Goal: Task Accomplishment & Management: Complete application form

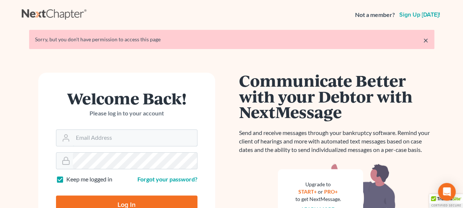
type input "[EMAIL_ADDRESS][DOMAIN_NAME]"
click at [144, 201] on input "Log In" at bounding box center [127, 204] width 142 height 18
type input "Thinking..."
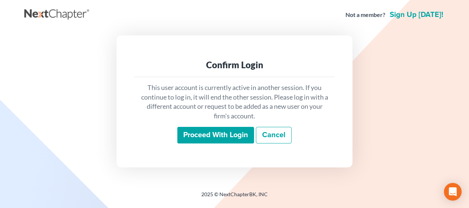
click at [223, 132] on input "Proceed with login" at bounding box center [215, 135] width 77 height 17
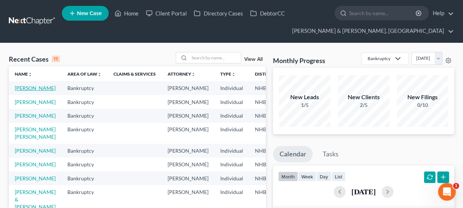
click at [25, 91] on link "McHugh, George" at bounding box center [35, 88] width 41 height 6
select select "4"
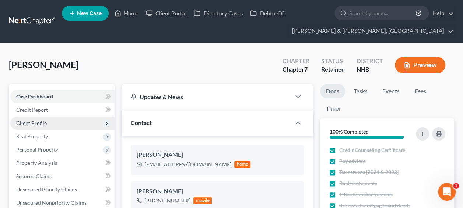
click at [40, 120] on span "Client Profile" at bounding box center [31, 123] width 31 height 6
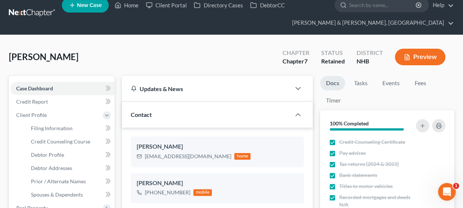
scroll to position [12, 0]
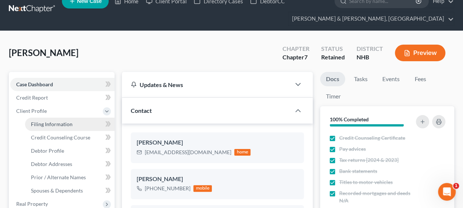
click at [63, 121] on span "Filing Information" at bounding box center [52, 124] width 42 height 6
select select "1"
select select "0"
select select "32"
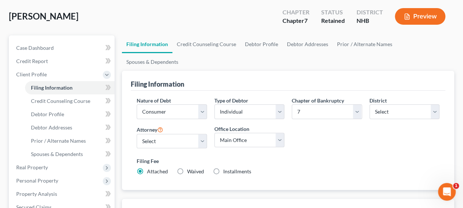
scroll to position [49, 0]
click at [257, 39] on link "Debtor Profile" at bounding box center [262, 44] width 42 height 18
select select "0"
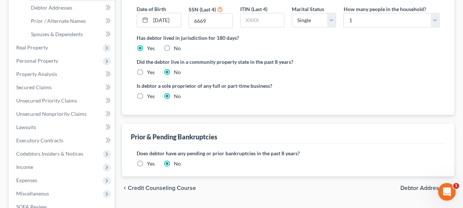
scroll to position [147, 0]
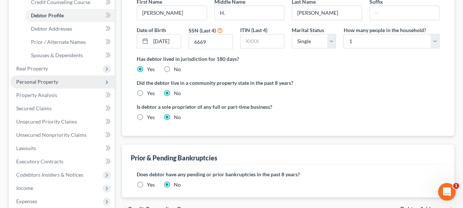
click at [51, 79] on span "Personal Property" at bounding box center [37, 82] width 42 height 6
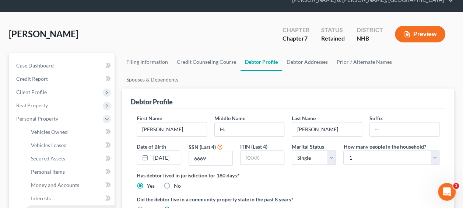
scroll to position [98, 0]
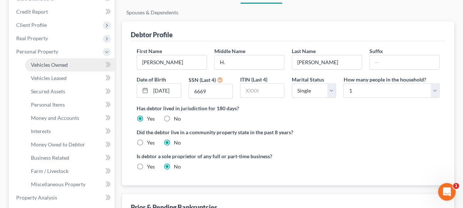
click at [60, 64] on span "Vehicles Owned" at bounding box center [49, 65] width 37 height 6
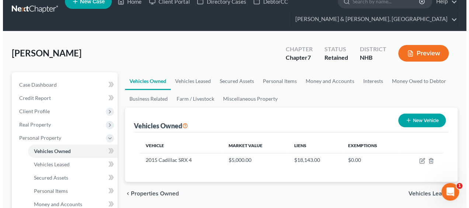
scroll to position [49, 0]
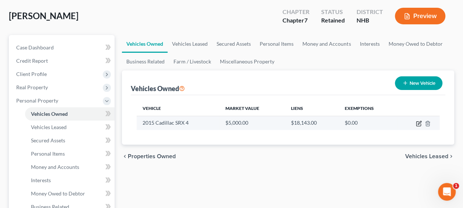
click at [418, 121] on icon "button" at bounding box center [419, 124] width 6 height 6
select select "0"
select select "11"
select select "2"
select select "0"
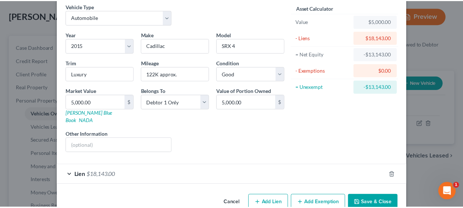
scroll to position [40, 0]
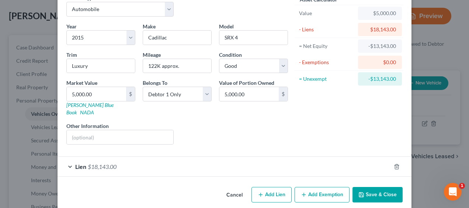
click at [365, 187] on button "Save & Close" at bounding box center [377, 194] width 50 height 15
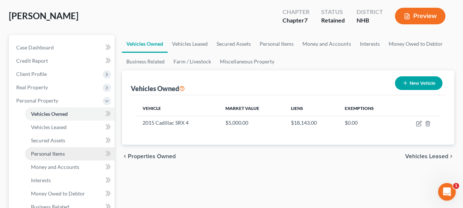
click at [60, 153] on span "Personal Items" at bounding box center [48, 153] width 34 height 6
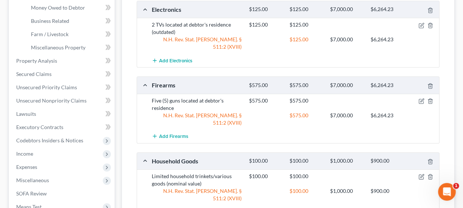
scroll to position [282, 0]
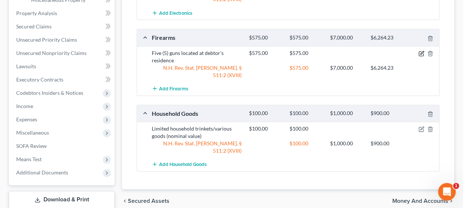
click at [420, 50] on icon "button" at bounding box center [422, 53] width 6 height 6
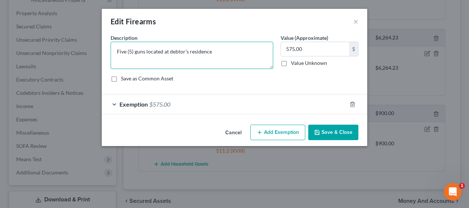
click at [228, 52] on textarea "Five (5) guns located at debtor's residence" at bounding box center [192, 55] width 163 height 27
drag, startPoint x: 262, startPoint y: 51, endPoint x: 212, endPoint y: 48, distance: 50.2
click at [212, 48] on textarea "Five (5) guns located at debtor's residence (.22, shotgun, 9mm," at bounding box center [192, 55] width 163 height 27
type textarea "Five (5) guns located at debtor's residence"
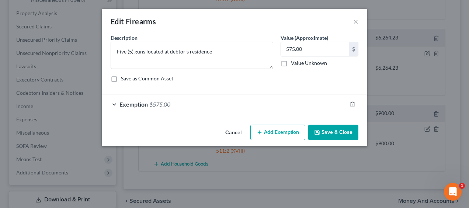
click at [325, 130] on button "Save & Close" at bounding box center [333, 132] width 50 height 15
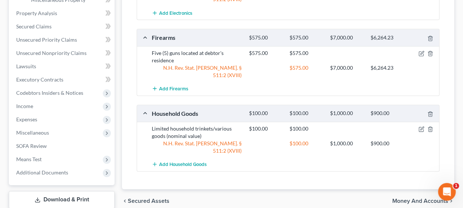
click at [405, 198] on span "Money and Accounts" at bounding box center [421, 201] width 56 height 6
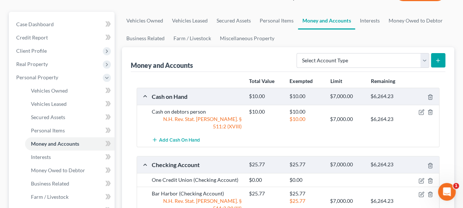
scroll to position [61, 0]
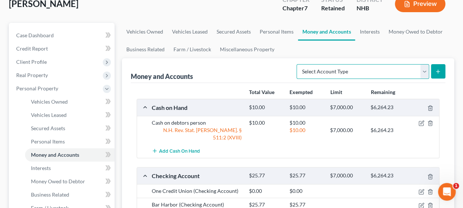
click at [424, 72] on select "Select Account Type Brokerage Cash on Hand Certificates of Deposit Checking Acc…" at bounding box center [363, 71] width 133 height 15
click at [302, 45] on ul "Vehicles Owned Vehicles Leased Secured Assets Personal Items Money and Accounts…" at bounding box center [288, 40] width 332 height 35
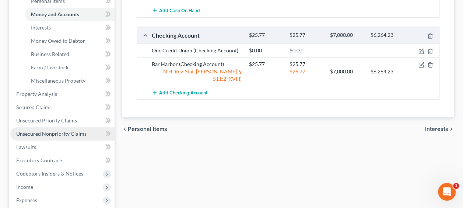
scroll to position [209, 0]
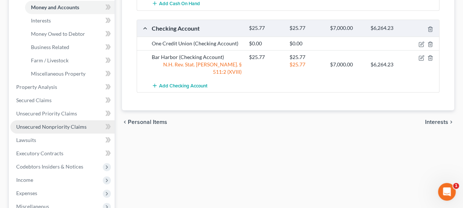
click at [63, 124] on span "Unsecured Nonpriority Claims" at bounding box center [51, 126] width 70 height 6
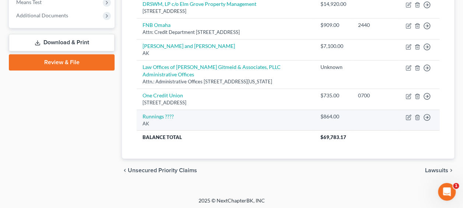
scroll to position [307, 0]
click at [410, 120] on icon "button" at bounding box center [409, 117] width 6 height 6
select select "1"
select select "2"
select select "0"
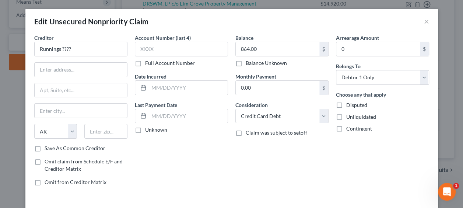
scroll to position [293, 0]
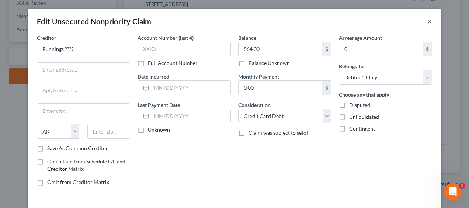
click at [427, 19] on button "×" at bounding box center [429, 21] width 5 height 9
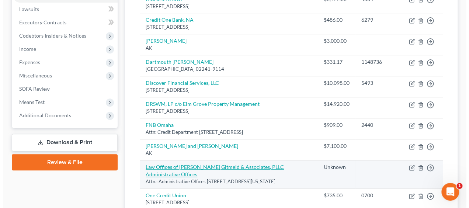
scroll to position [195, 0]
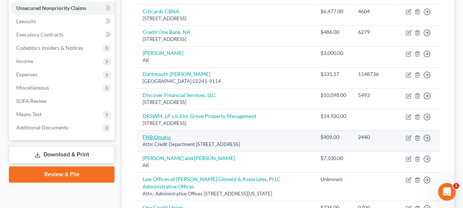
click at [164, 136] on link "FNB Omaha" at bounding box center [157, 137] width 28 height 6
select select "30"
select select "2"
select select "0"
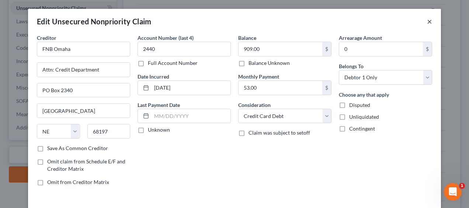
click at [427, 20] on button "×" at bounding box center [429, 21] width 5 height 9
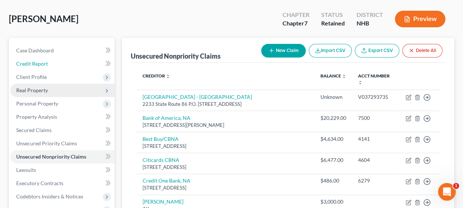
scroll to position [61, 0]
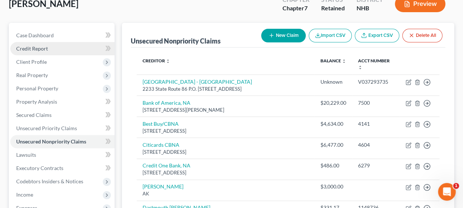
click at [39, 46] on span "Credit Report" at bounding box center [32, 48] width 32 height 6
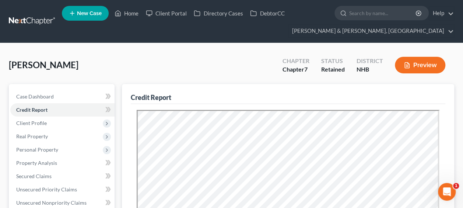
scroll to position [61, 0]
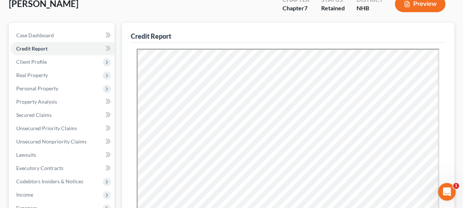
drag, startPoint x: 187, startPoint y: 16, endPoint x: 221, endPoint y: 18, distance: 34.4
click at [187, 15] on div "McHugh, George Upgraded Chapter Chapter 7 Status Retained District NHB Preview" at bounding box center [232, 7] width 446 height 32
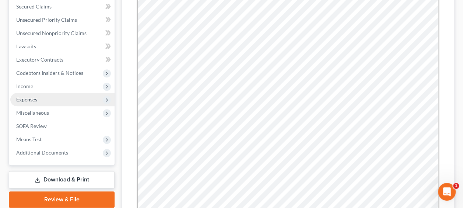
scroll to position [172, 0]
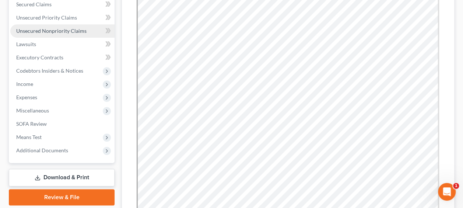
click at [51, 28] on span "Unsecured Nonpriority Claims" at bounding box center [51, 31] width 70 height 6
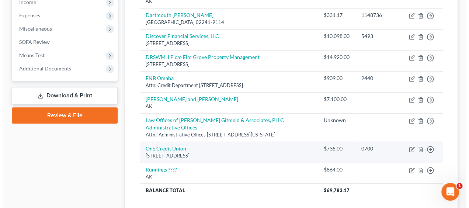
scroll to position [258, 0]
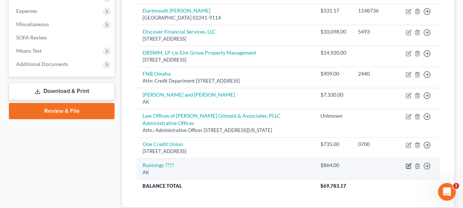
click at [408, 167] on icon "button" at bounding box center [409, 164] width 3 height 3
select select "1"
select select "2"
select select "0"
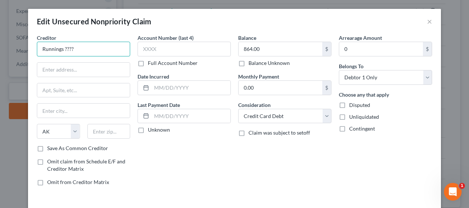
drag, startPoint x: 100, startPoint y: 49, endPoint x: 61, endPoint y: 51, distance: 38.4
click at [61, 51] on input "Runnings ????" at bounding box center [83, 49] width 93 height 15
click at [40, 49] on input "Runnings /" at bounding box center [83, 49] width 93 height 15
click at [88, 49] on input "FNBO/Runnings /" at bounding box center [83, 49] width 93 height 15
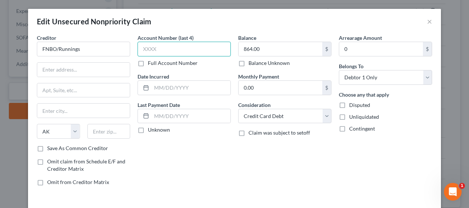
click at [177, 43] on input "text" at bounding box center [183, 49] width 93 height 15
type input "FNBO/Runnings"
type input "0766"
click at [97, 61] on div "Creditor * FNBO/Runnings State AL AK AR AZ CA CO CT DE DC FL GA GU HI ID IL IN …" at bounding box center [83, 89] width 93 height 111
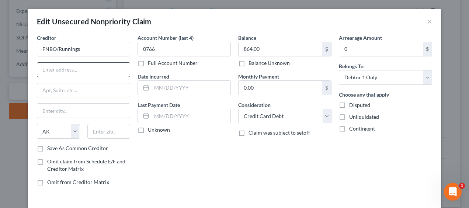
click at [96, 64] on input "text" at bounding box center [83, 70] width 93 height 14
type input "PO Box 2557"
select select "30"
click at [114, 130] on input "text" at bounding box center [108, 131] width 43 height 15
type input "68103-2557"
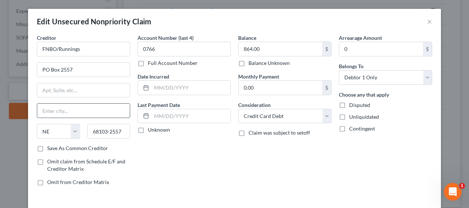
click at [109, 104] on input "text" at bounding box center [83, 111] width 93 height 14
type input "Omaha"
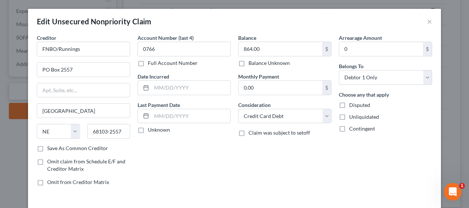
click at [150, 176] on div "Account Number (last 4) 0766 Full Account Number Date Incurred Last Payment Dat…" at bounding box center [184, 113] width 101 height 158
click at [187, 88] on input "text" at bounding box center [190, 88] width 79 height 14
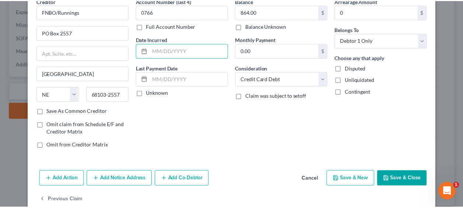
scroll to position [50, 0]
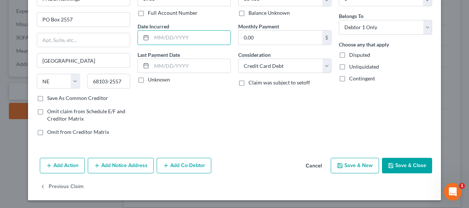
click at [415, 165] on button "Save & Close" at bounding box center [407, 165] width 50 height 15
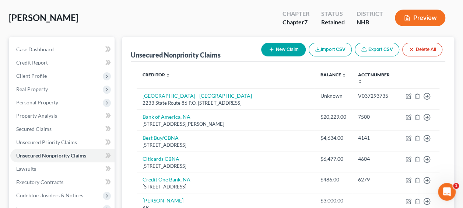
scroll to position [0, 0]
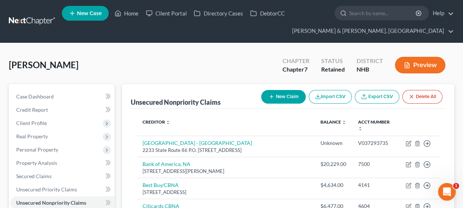
click at [419, 62] on button "Preview" at bounding box center [420, 65] width 50 height 17
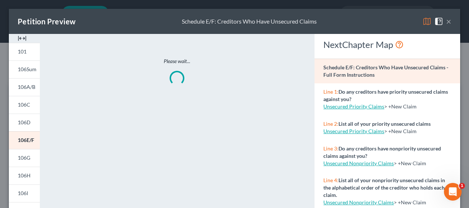
click at [446, 20] on button "×" at bounding box center [448, 21] width 5 height 9
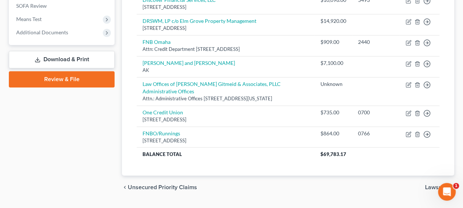
scroll to position [295, 0]
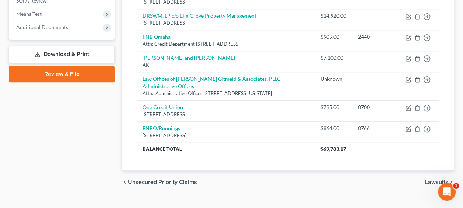
click at [67, 48] on link "Download & Print" at bounding box center [62, 54] width 106 height 17
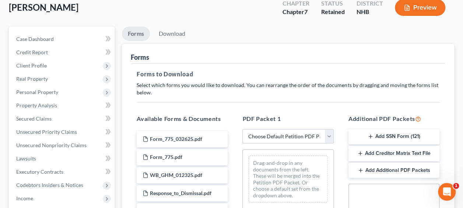
scroll to position [61, 0]
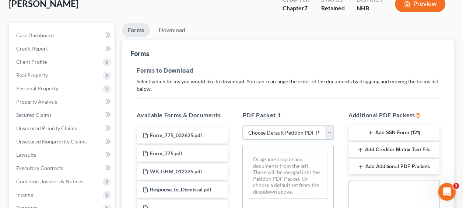
click at [329, 130] on select "Choose Default Petition PDF Packet Complete Bankruptcy Petition (all forms and …" at bounding box center [288, 132] width 91 height 15
select select "8"
click at [243, 125] on select "Choose Default Petition PDF Packet Complete Bankruptcy Petition (all forms and …" at bounding box center [288, 132] width 91 height 15
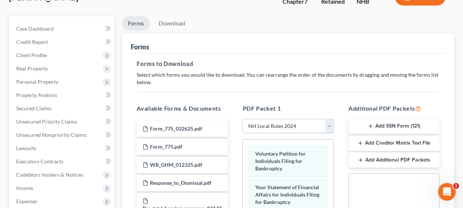
scroll to position [74, 0]
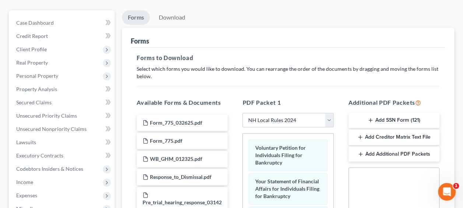
click at [372, 118] on icon "button" at bounding box center [371, 120] width 6 height 6
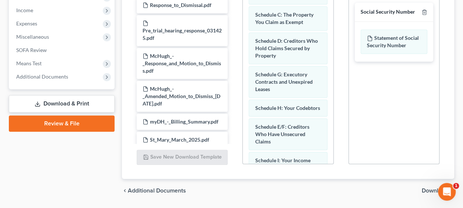
scroll to position [49, 0]
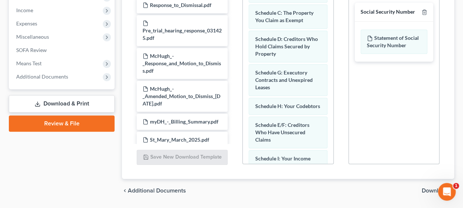
click at [428, 188] on span "Download" at bounding box center [435, 191] width 27 height 6
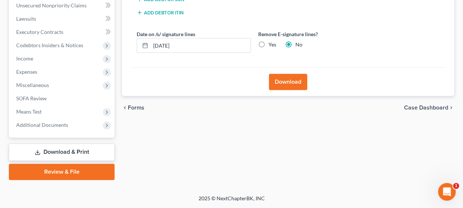
scroll to position [196, 0]
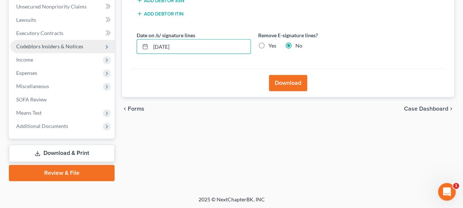
drag, startPoint x: 195, startPoint y: 46, endPoint x: 110, endPoint y: 46, distance: 84.4
click at [110, 46] on div "Petition Navigation Case Dashboard Payments Invoices Payments Payments Credit R…" at bounding box center [231, 34] width 453 height 293
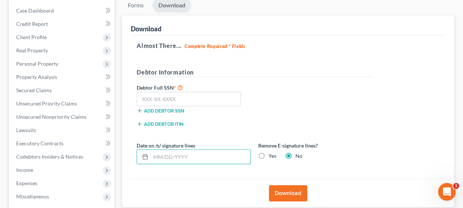
scroll to position [86, 0]
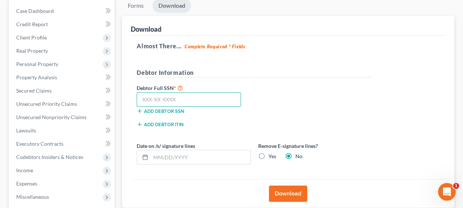
click at [202, 98] on input "text" at bounding box center [189, 99] width 104 height 15
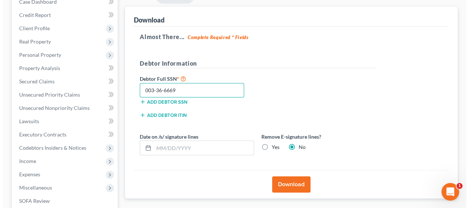
scroll to position [122, 0]
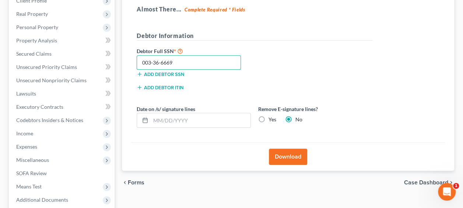
type input "003-36-6669"
click at [295, 153] on button "Download" at bounding box center [288, 157] width 38 height 16
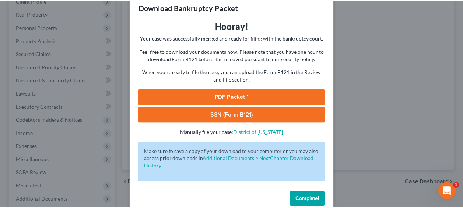
scroll to position [28, 0]
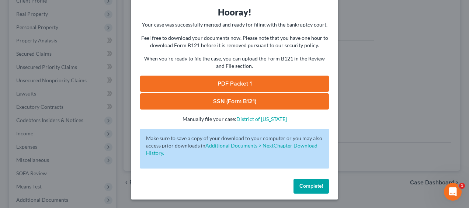
click at [317, 183] on span "Complete!" at bounding box center [311, 186] width 24 height 6
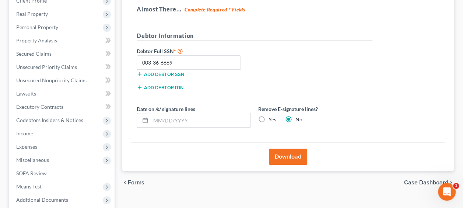
click at [218, 135] on div "Almost There... Complete Required * Fields Debtor Information Debtor Full SSN *…" at bounding box center [288, 71] width 315 height 144
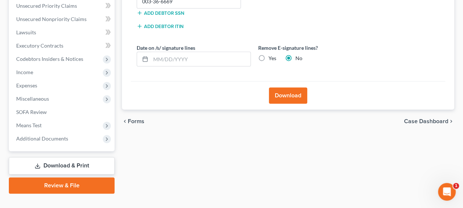
scroll to position [184, 0]
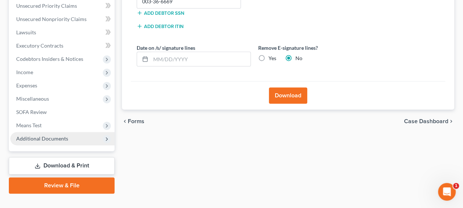
click at [60, 136] on span "Additional Documents" at bounding box center [42, 138] width 52 height 6
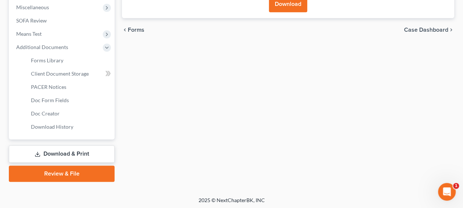
scroll to position [276, 0]
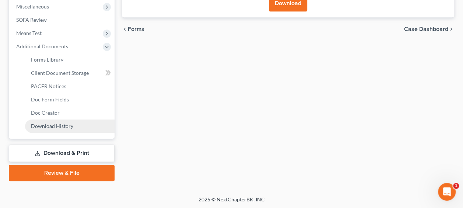
click at [57, 125] on span "Download History" at bounding box center [52, 126] width 42 height 6
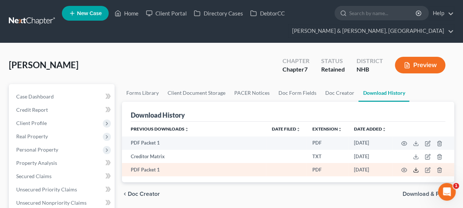
click at [414, 169] on icon at bounding box center [416, 170] width 6 height 6
